Goal: Find specific page/section: Find specific page/section

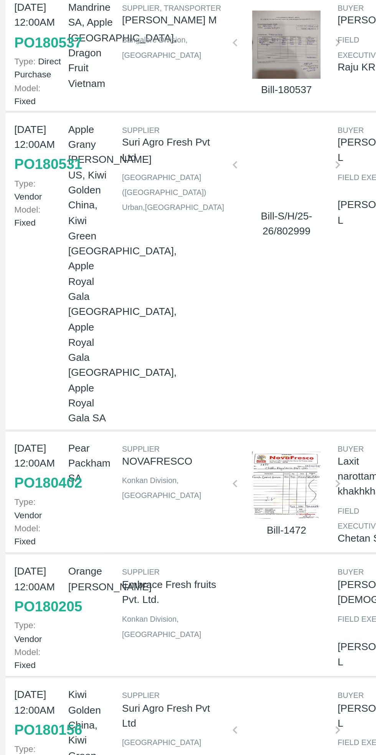
scroll to position [44, 0]
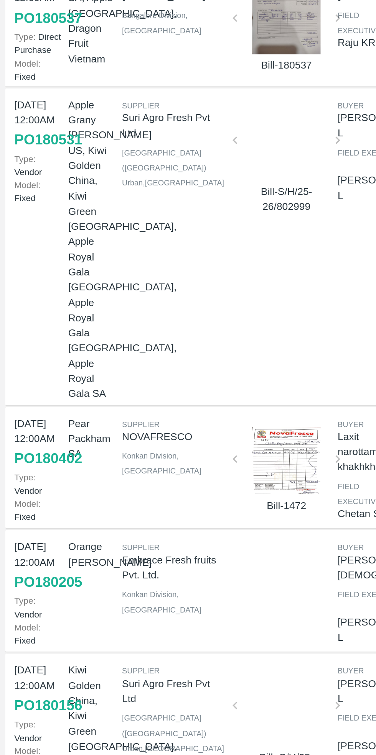
click at [159, 387] on div at bounding box center [160, 406] width 51 height 38
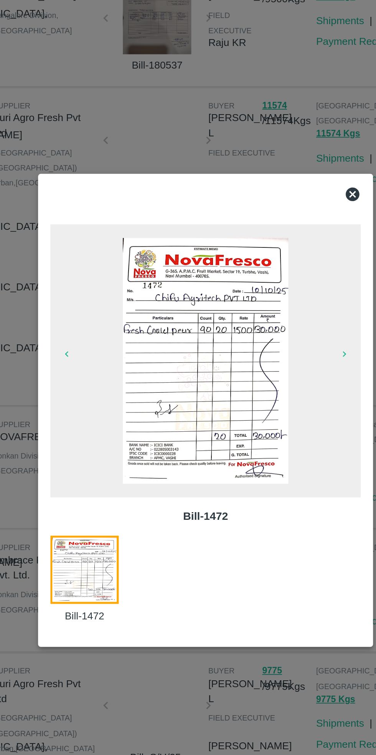
click at [271, 259] on icon at bounding box center [270, 257] width 8 height 8
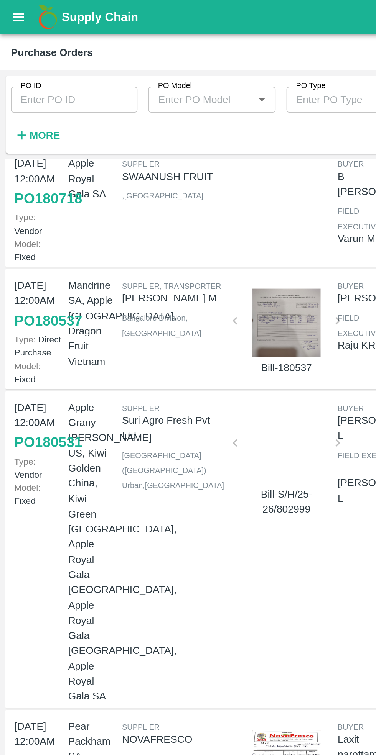
scroll to position [0, 0]
